Goal: Task Accomplishment & Management: Manage account settings

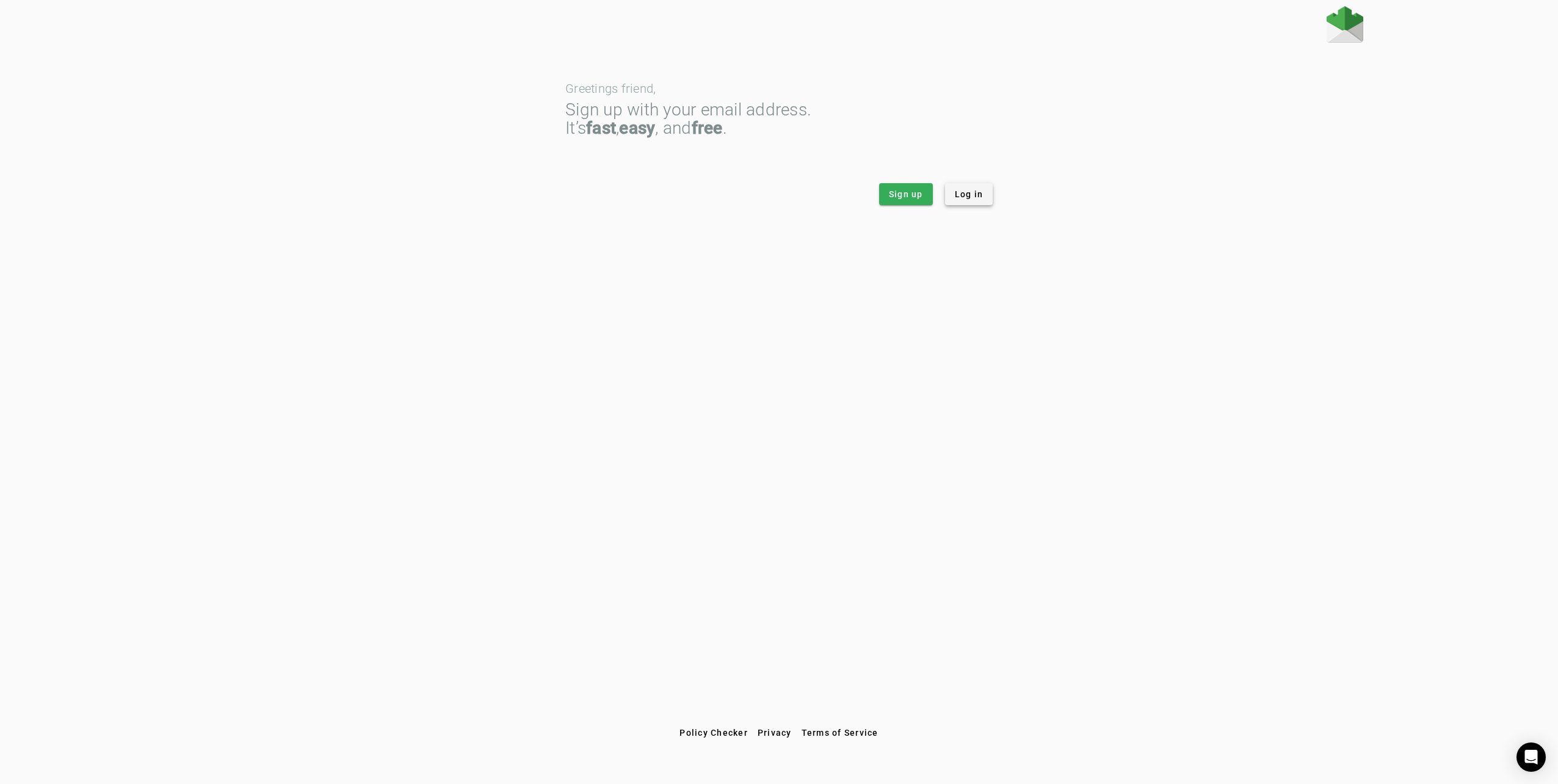
click at [977, 198] on span "Log in" at bounding box center [969, 194] width 29 height 12
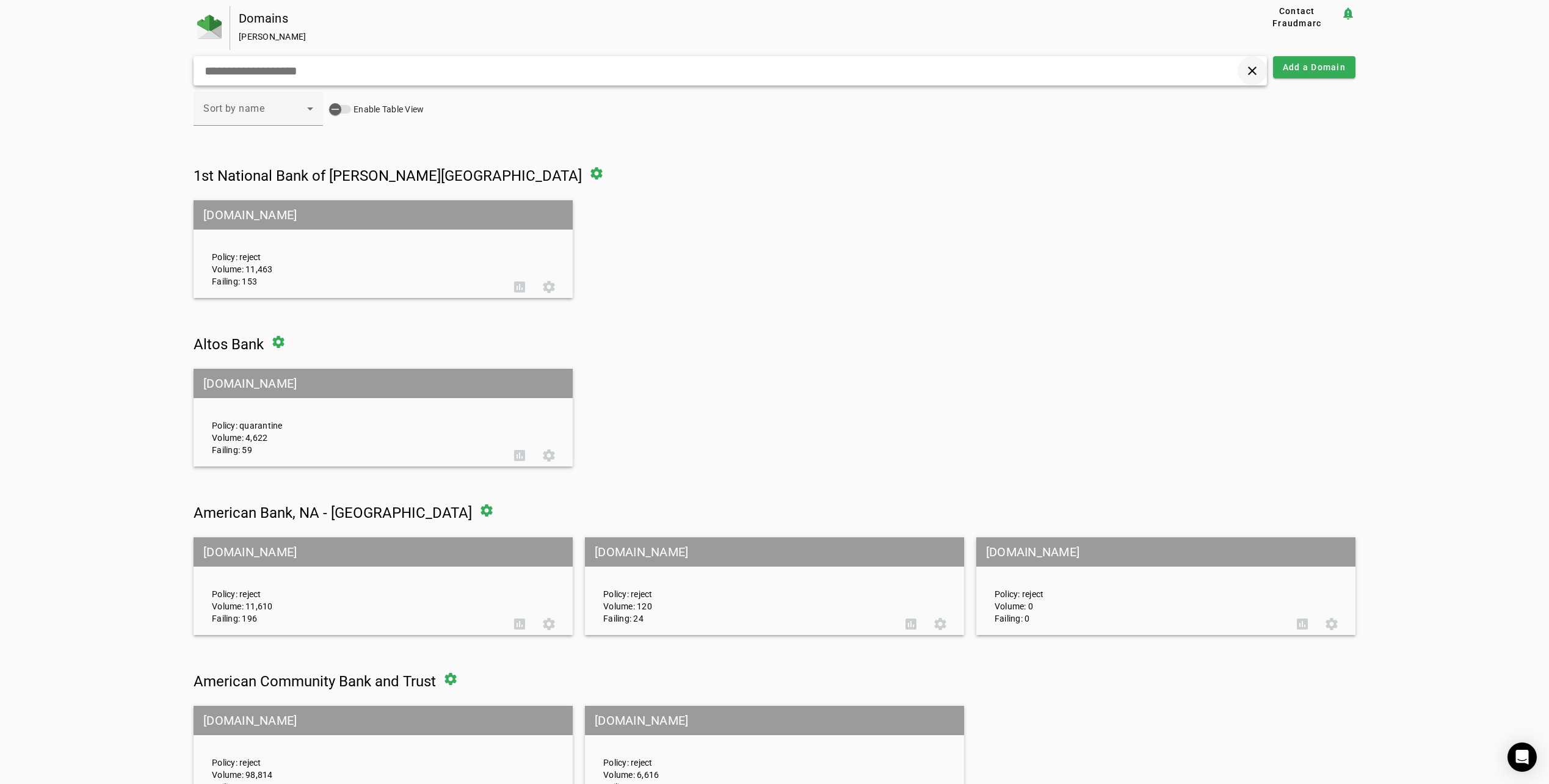
click at [1262, 70] on span at bounding box center [1253, 71] width 29 height 29
click at [1255, 76] on span at bounding box center [1253, 71] width 29 height 29
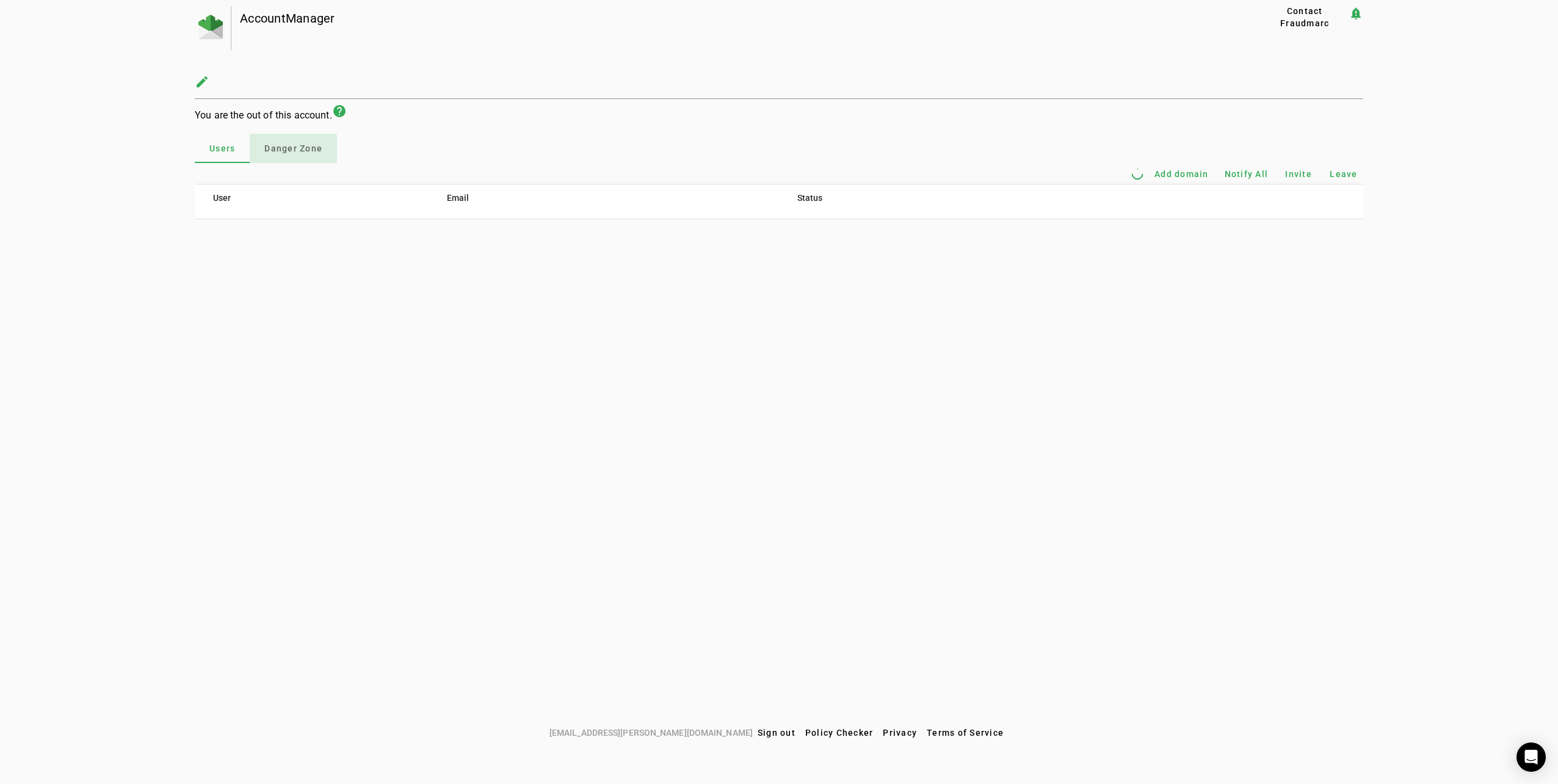
click at [272, 156] on span "Danger Zone" at bounding box center [293, 148] width 58 height 29
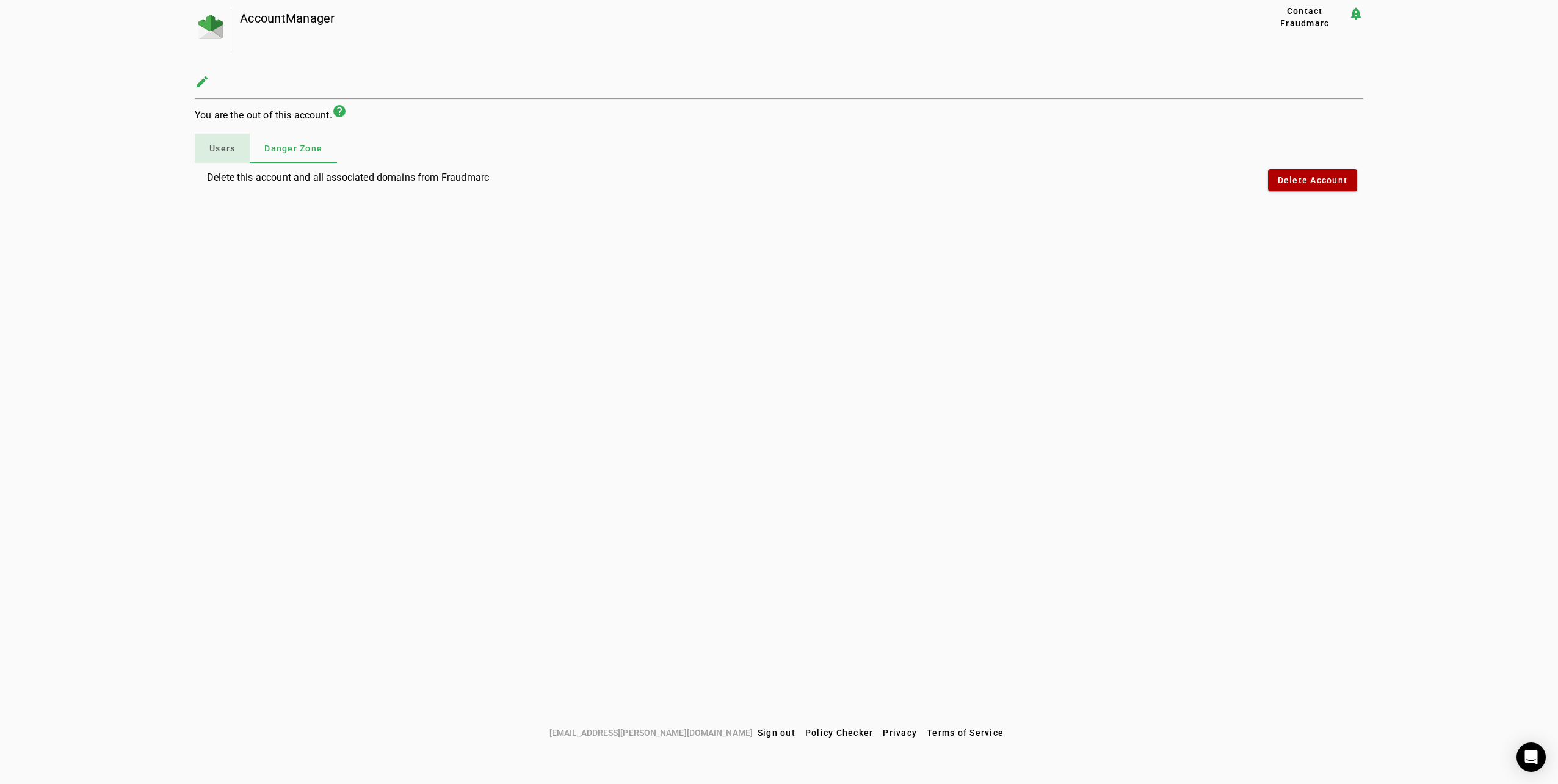
click at [224, 156] on span "Users" at bounding box center [222, 148] width 26 height 29
